Goal: Task Accomplishment & Management: Manage account settings

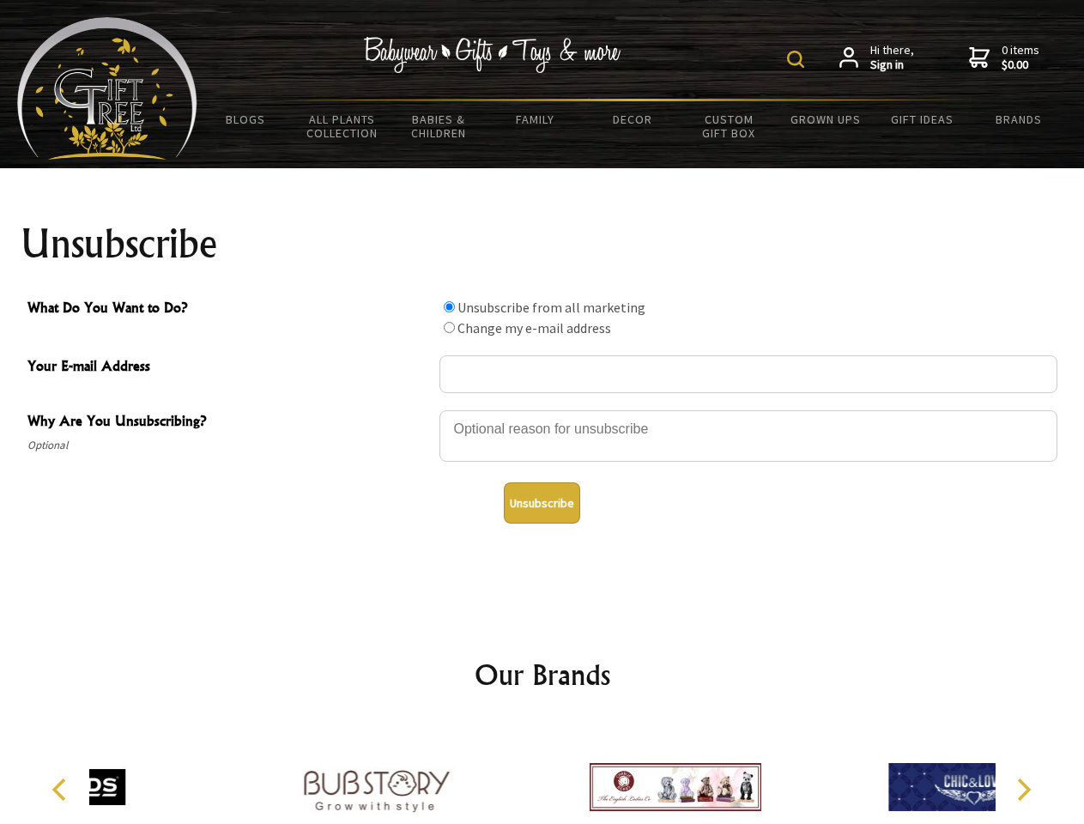
click at [798, 59] on img at bounding box center [795, 59] width 17 height 17
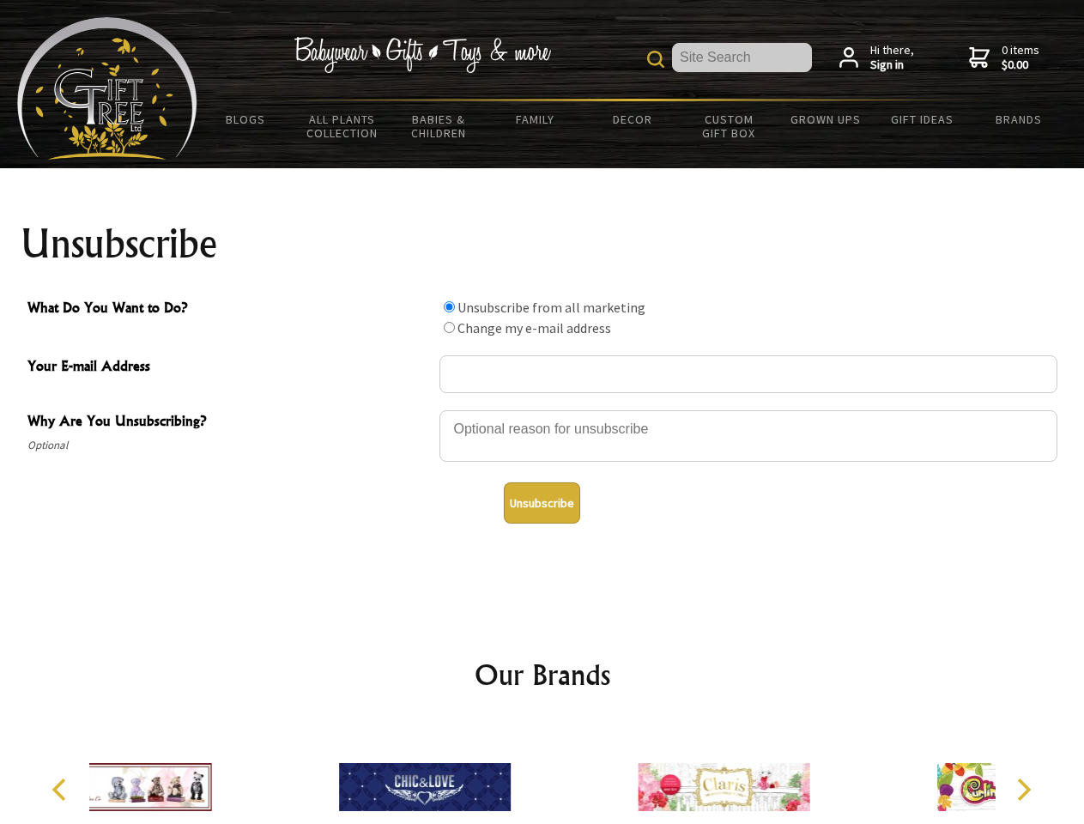
click at [542, 409] on div at bounding box center [748, 438] width 618 height 60
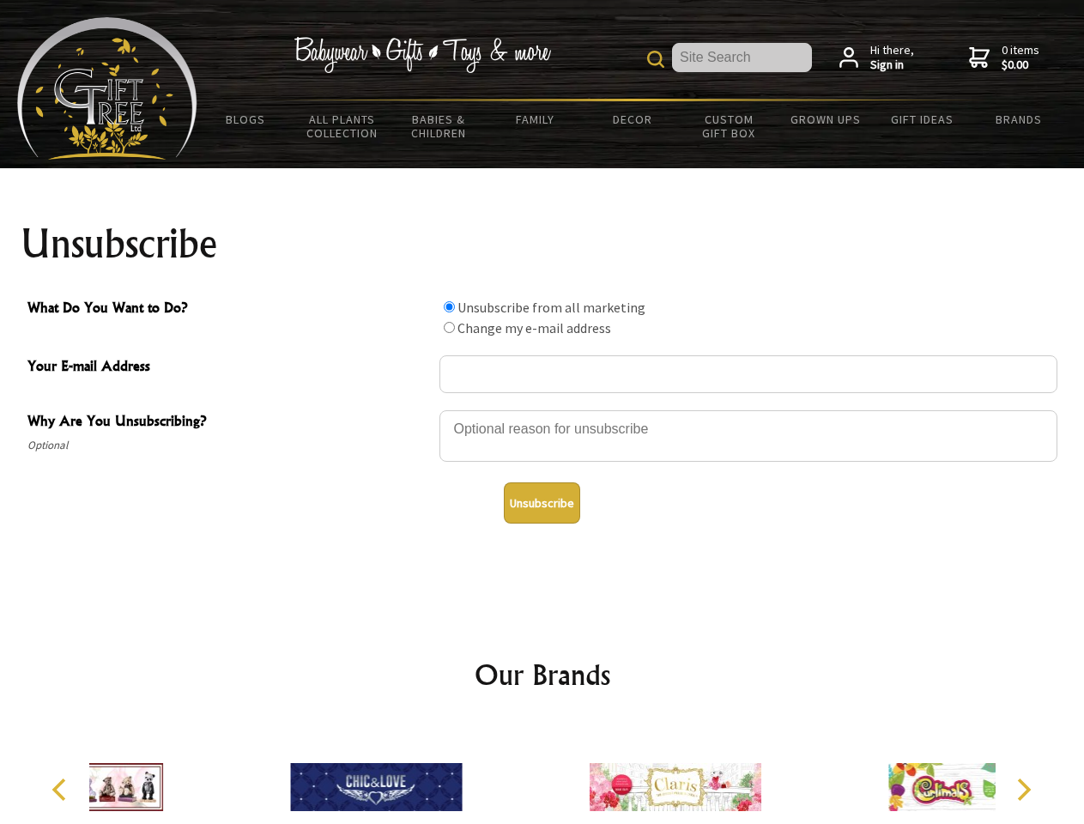
click at [449, 306] on input "What Do You Want to Do?" at bounding box center [449, 306] width 11 height 11
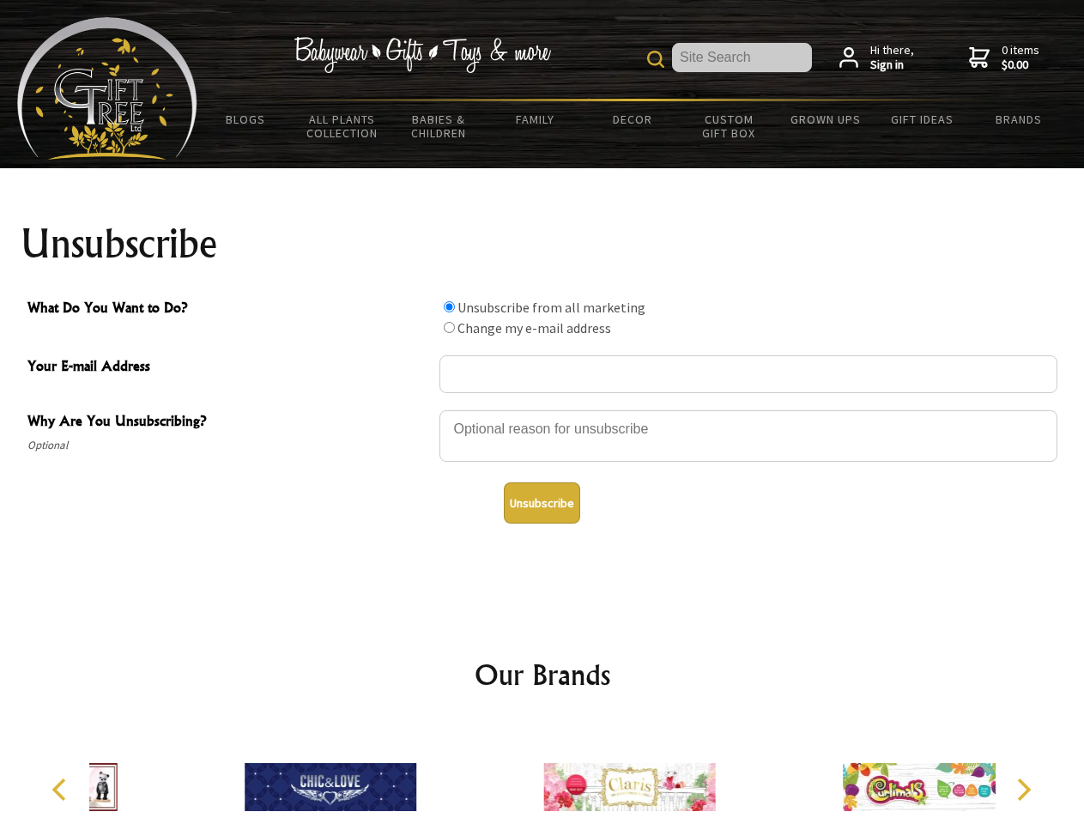
click at [449, 327] on input "What Do You Want to Do?" at bounding box center [449, 327] width 11 height 11
radio input "true"
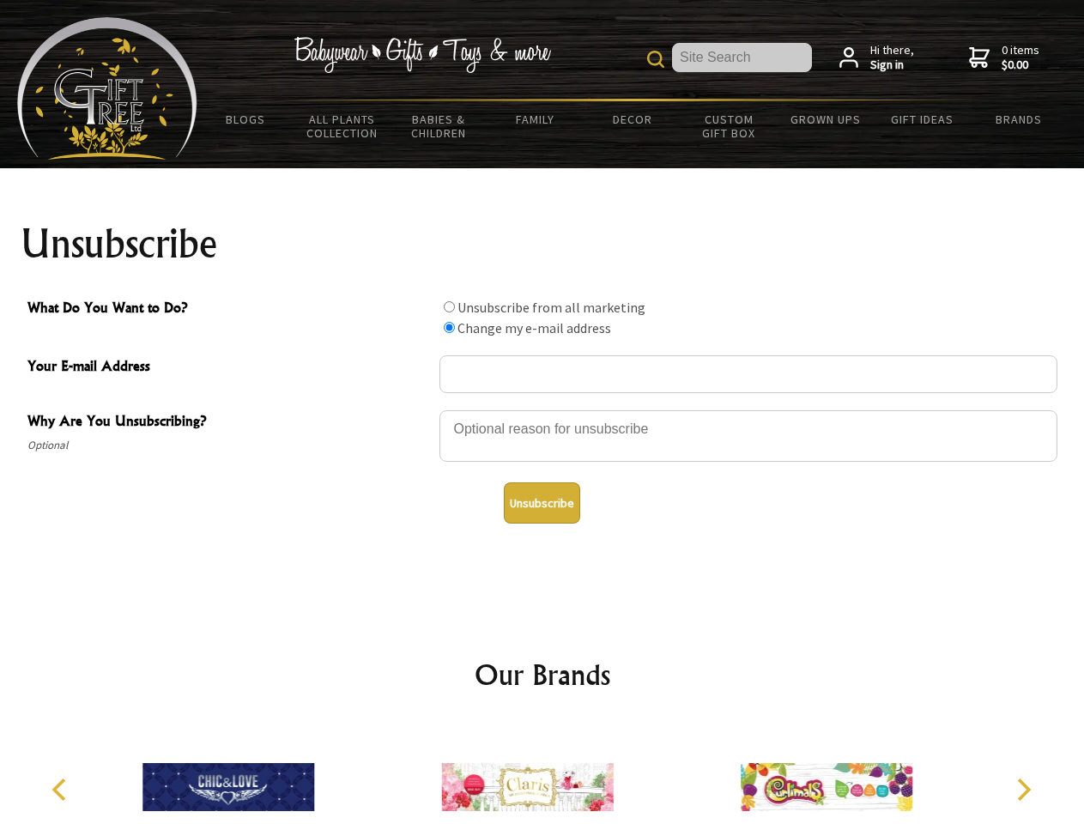
click at [541, 503] on button "Unsubscribe" at bounding box center [542, 502] width 76 height 41
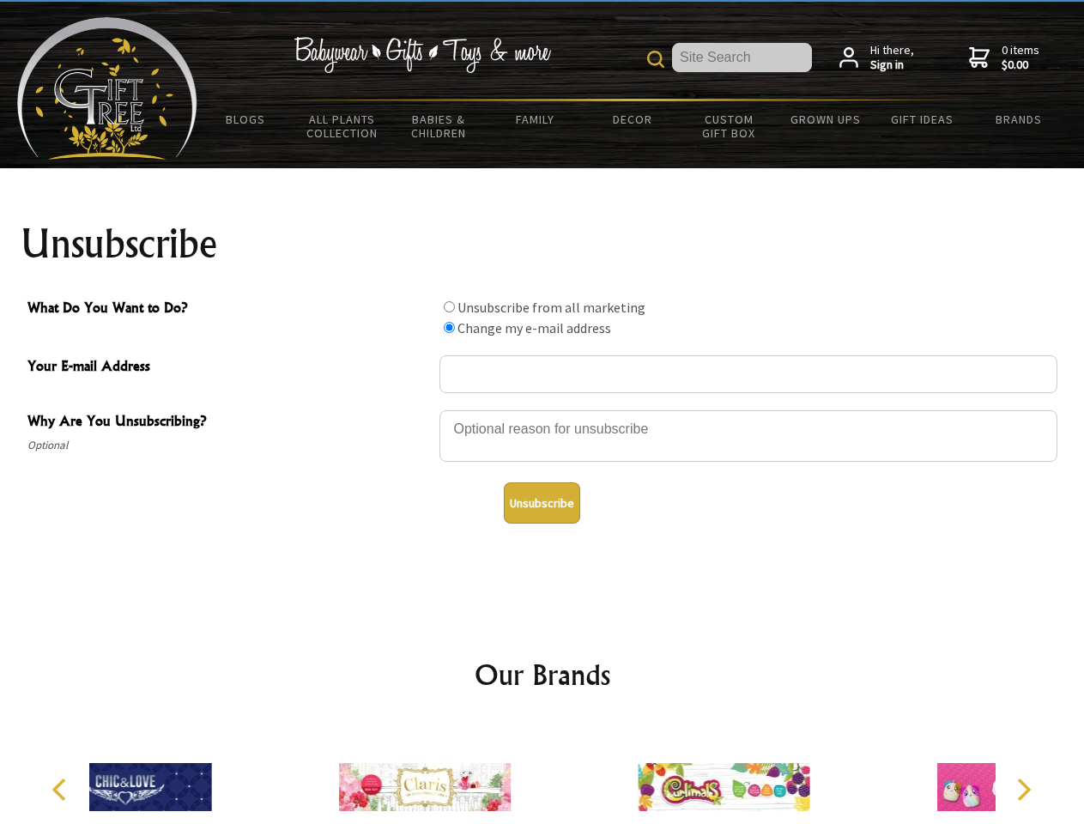
click at [542, 773] on div at bounding box center [424, 789] width 299 height 134
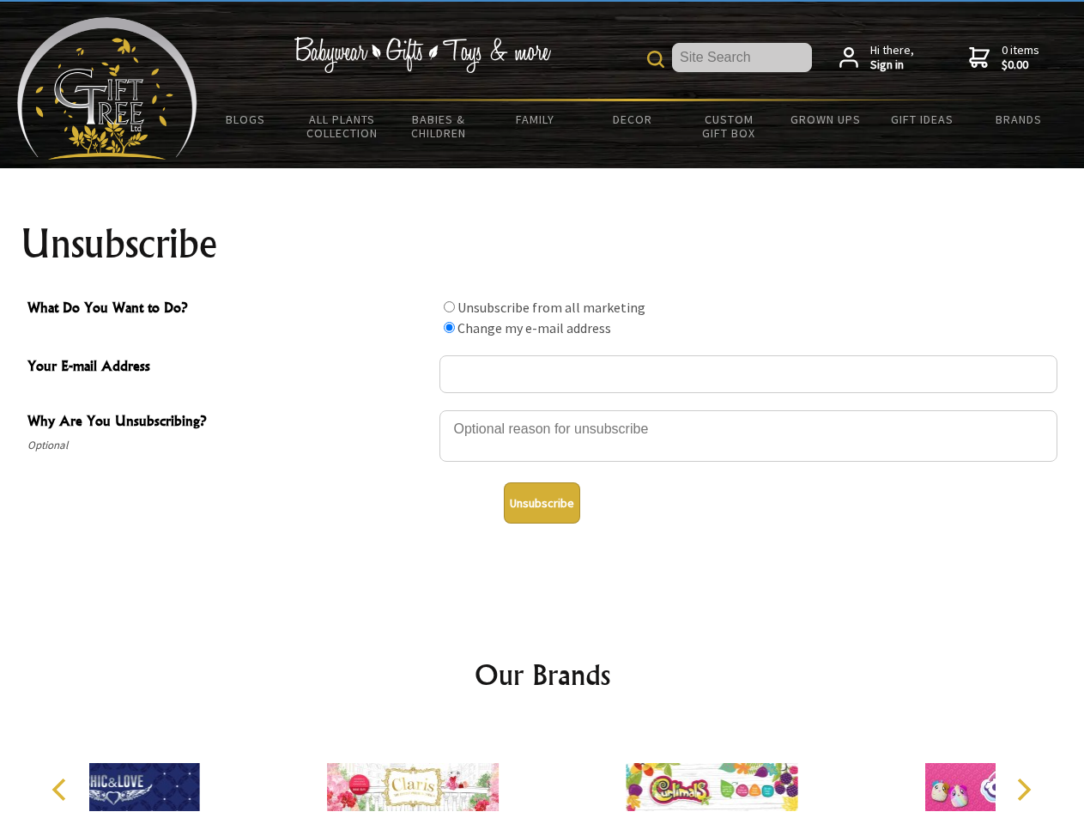
click at [62, 789] on icon "Previous" at bounding box center [61, 789] width 22 height 22
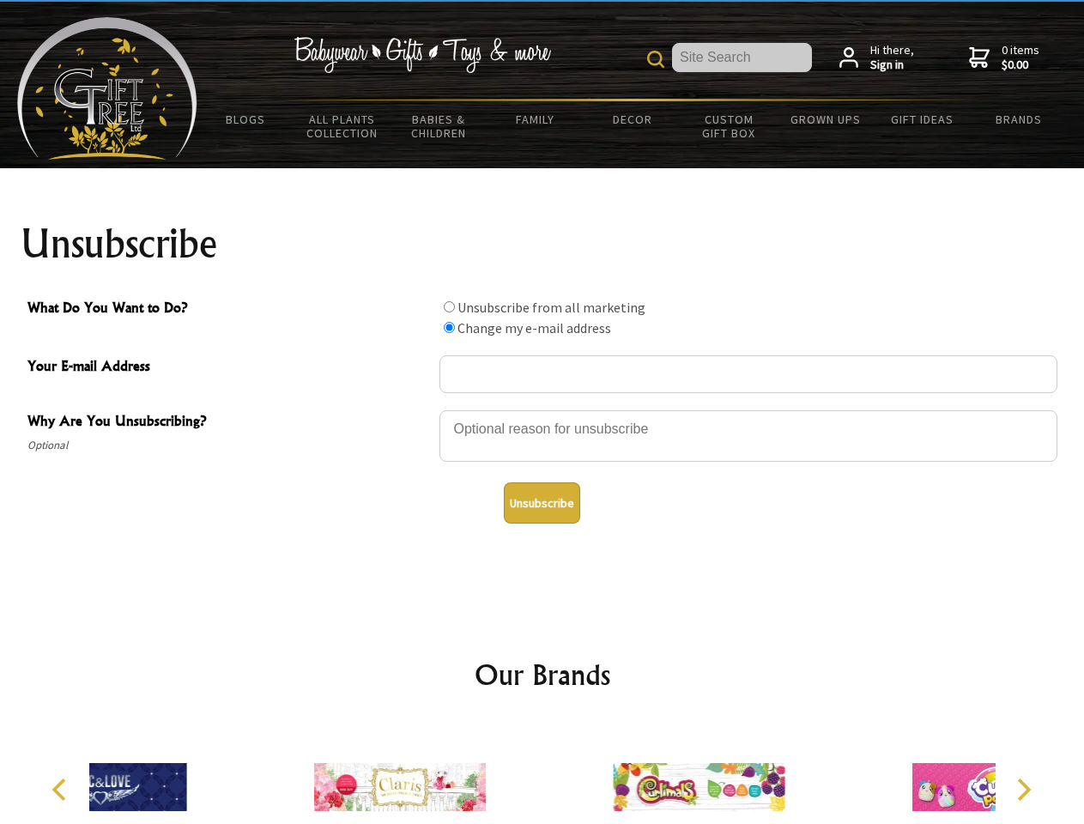
click at [1023, 789] on icon "Next" at bounding box center [1022, 789] width 22 height 22
